Goal: Ask a question

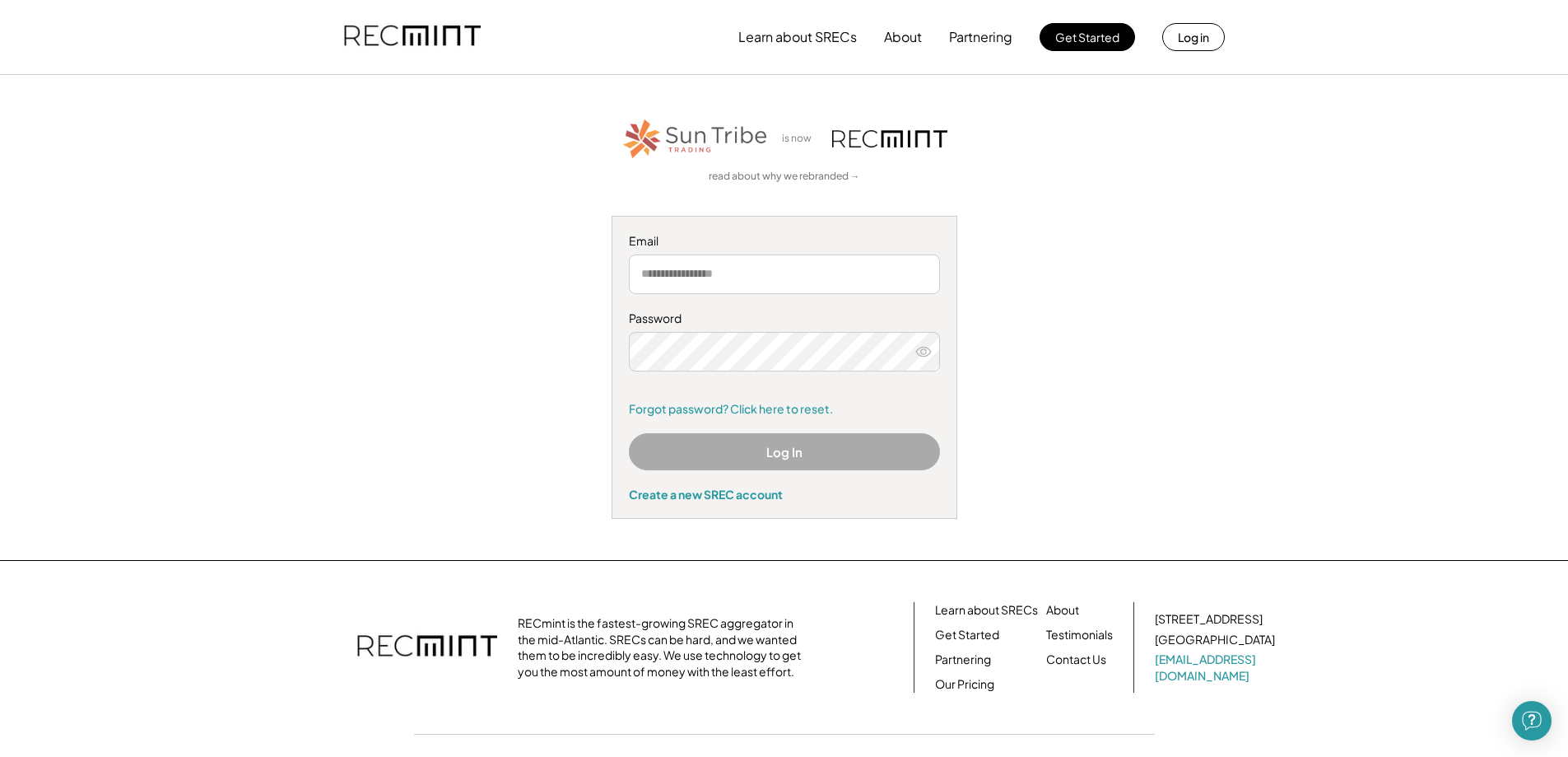
click at [764, 455] on button "Log In" at bounding box center [784, 451] width 311 height 37
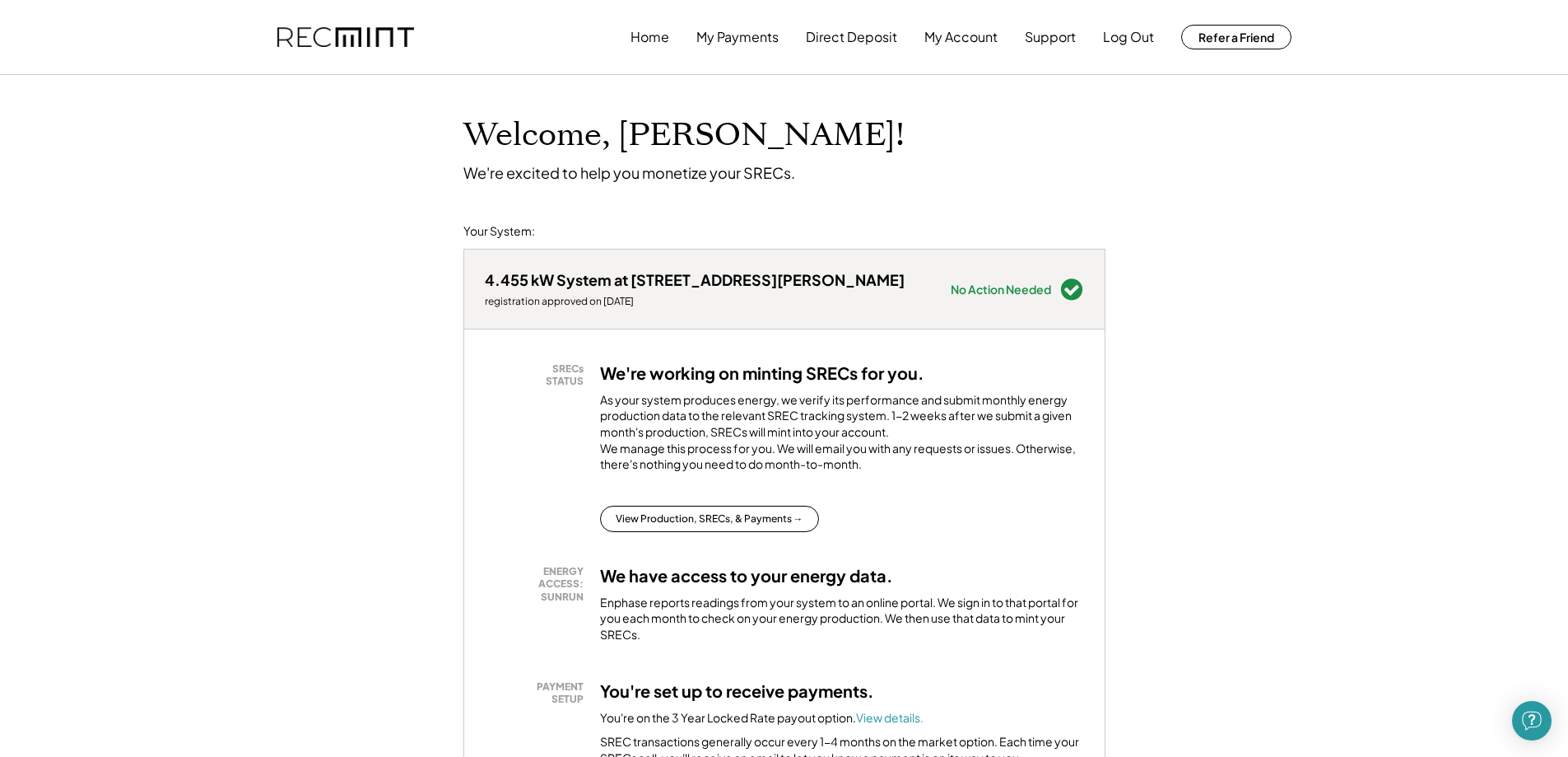
scroll to position [247, 0]
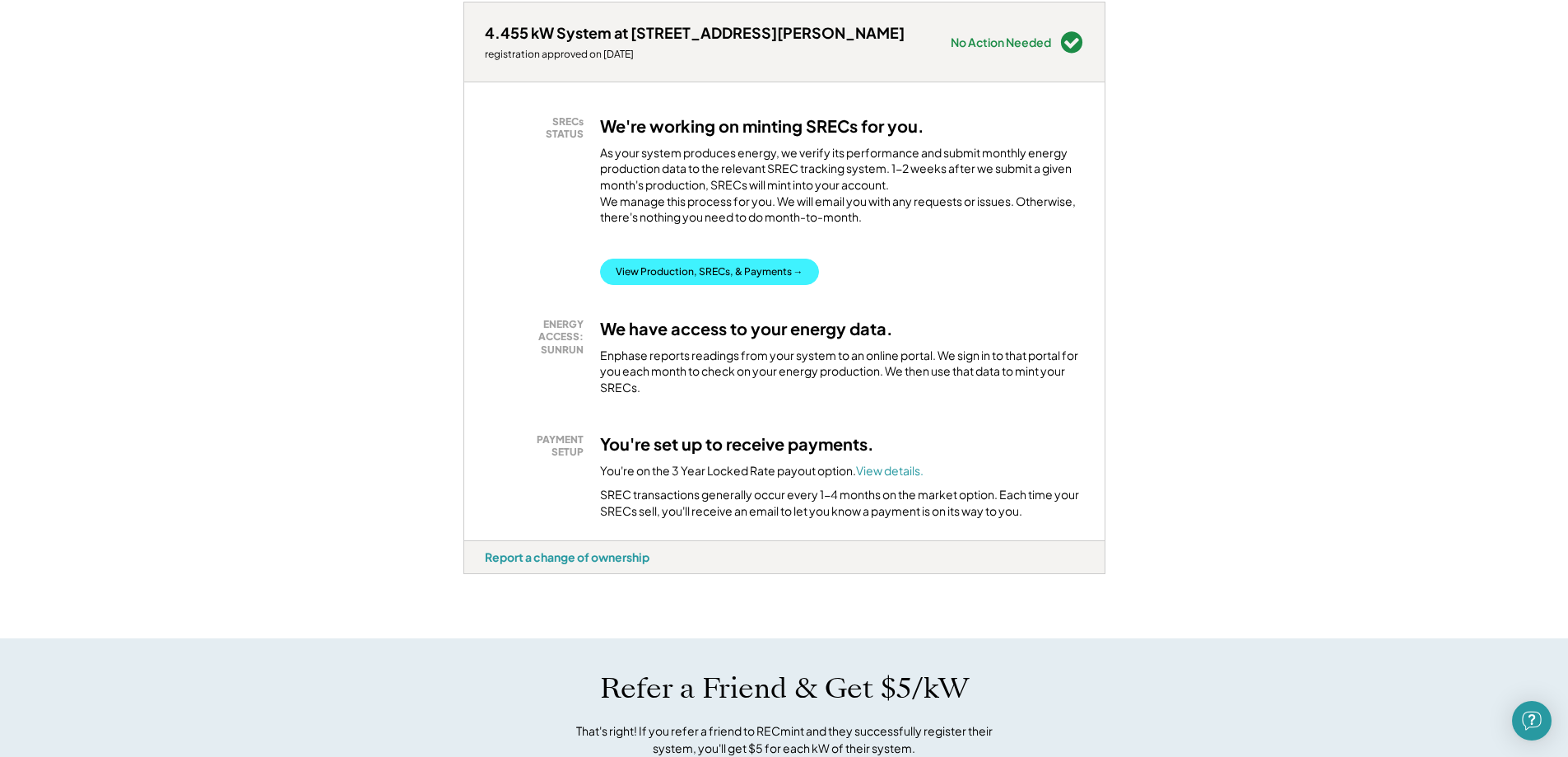
click at [732, 285] on button "View Production, SRECs, & Payments →" at bounding box center [709, 271] width 219 height 26
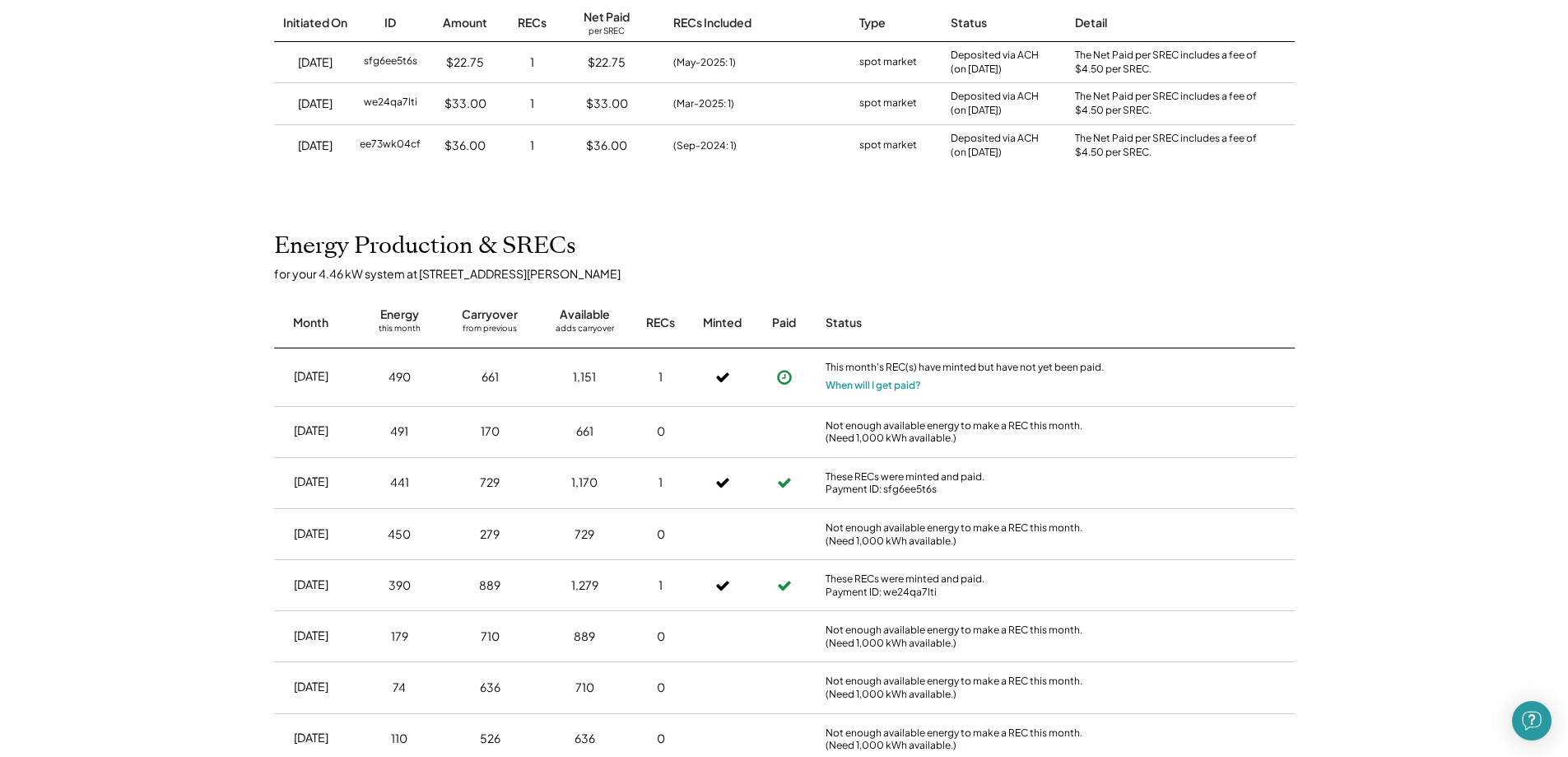
scroll to position [412, 0]
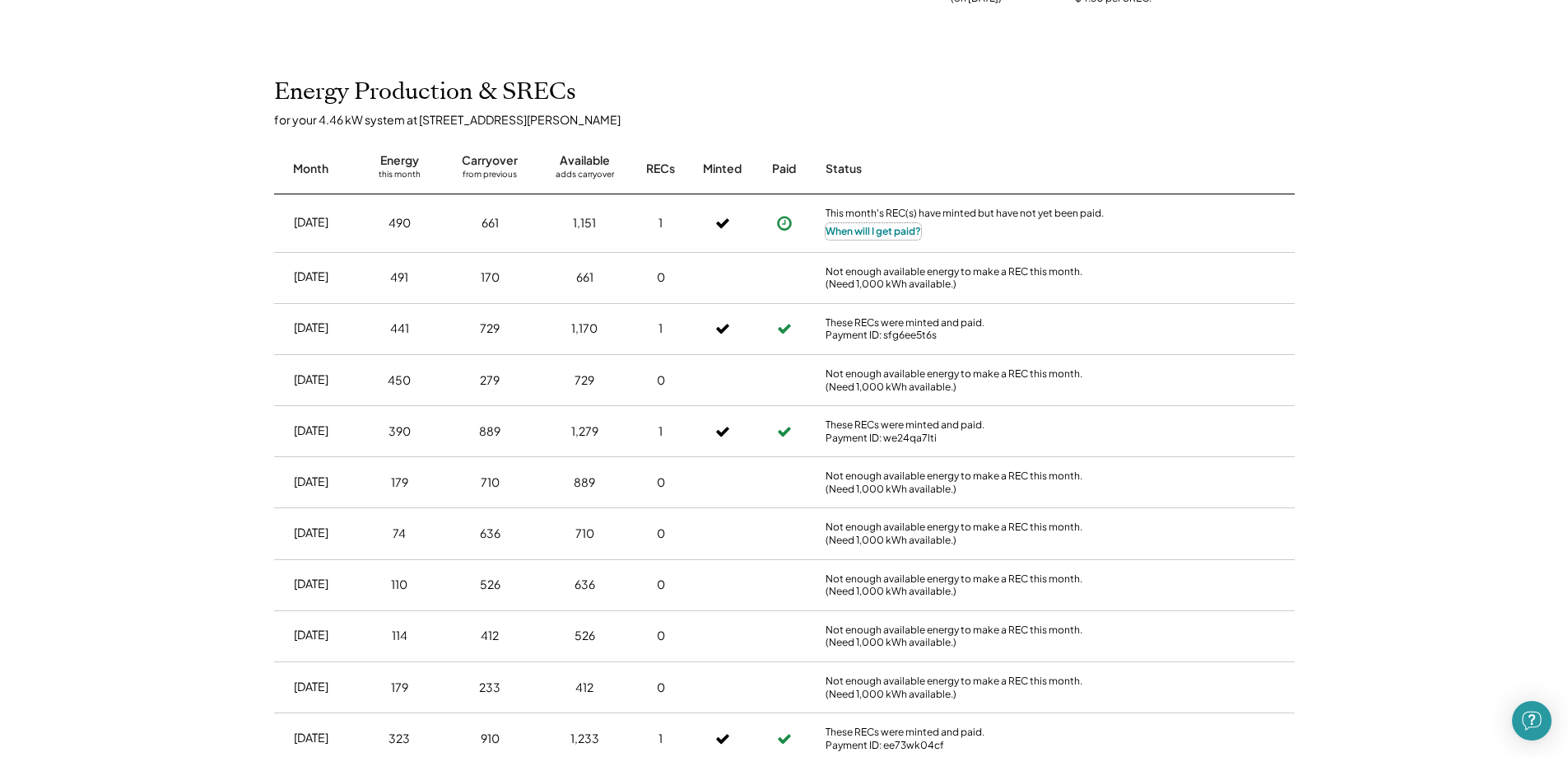
click at [872, 229] on button "When will I get paid?" at bounding box center [873, 231] width 96 height 16
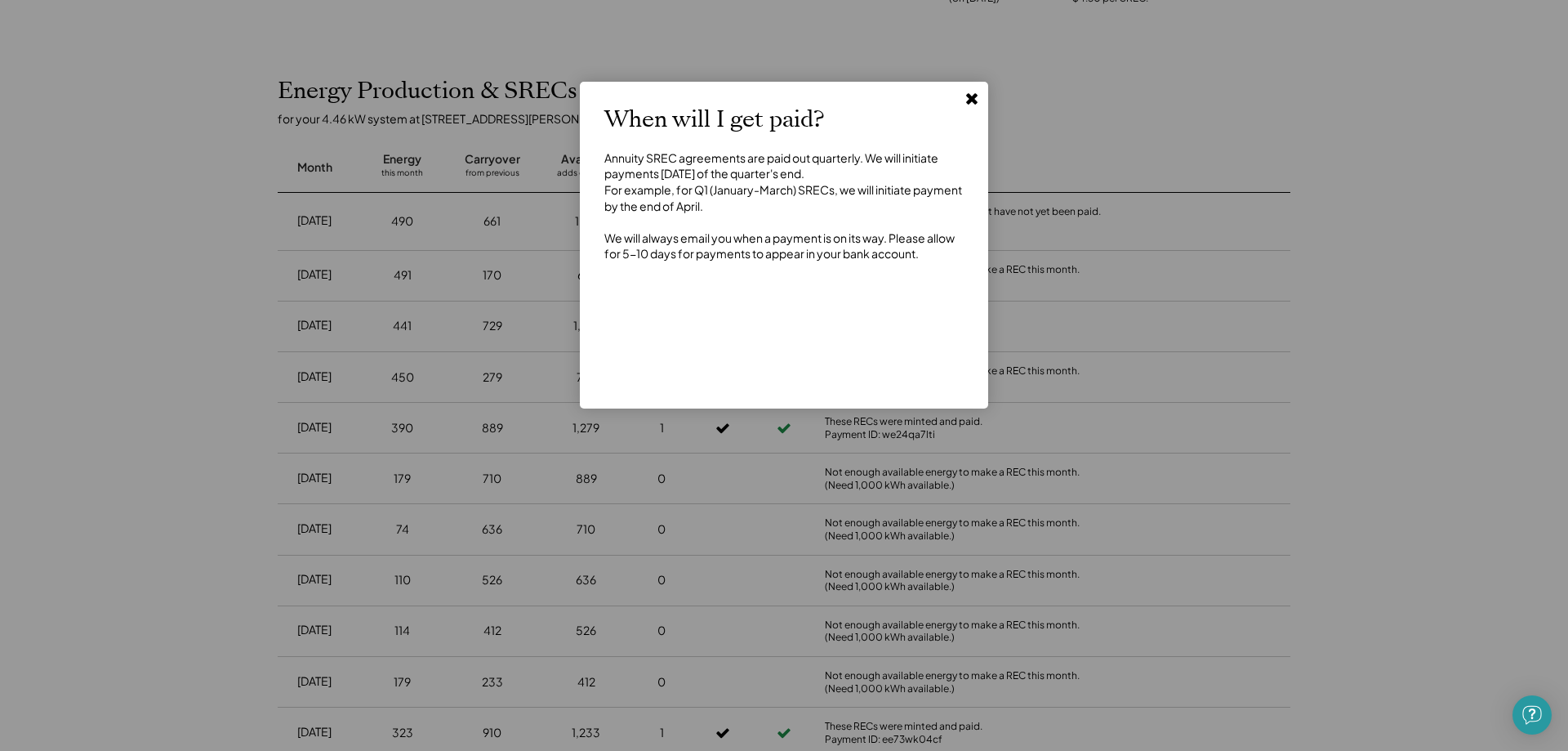
click at [967, 99] on icon at bounding box center [972, 98] width 16 height 16
